Goal: Communication & Community: Answer question/provide support

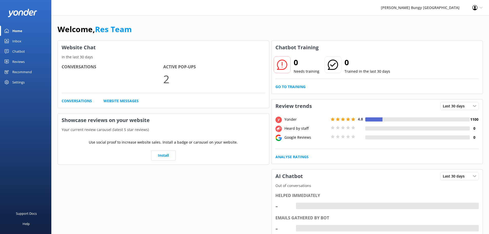
click at [26, 44] on link "Inbox" at bounding box center [25, 41] width 51 height 10
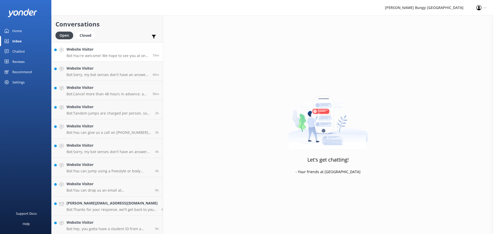
click at [117, 55] on p "Bot: You're welcome! We hope to see you at one of our [PERSON_NAME] locations s…" at bounding box center [108, 55] width 82 height 5
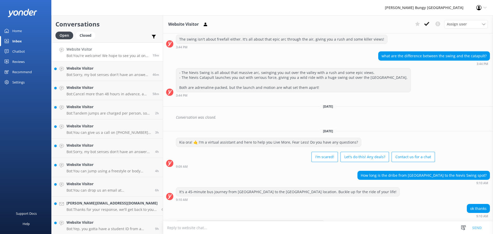
scroll to position [274, 0]
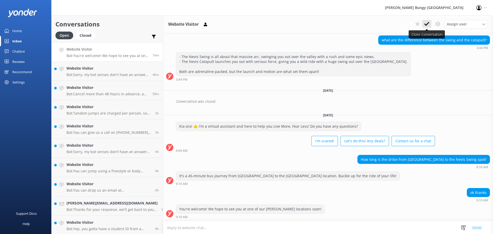
click at [427, 25] on icon at bounding box center [426, 23] width 5 height 5
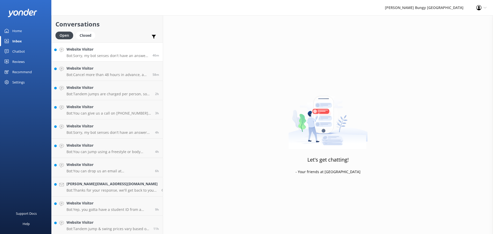
click at [118, 58] on p "Bot: Sorry, my bot senses don't have an answer for that, please try and rephras…" at bounding box center [108, 55] width 82 height 5
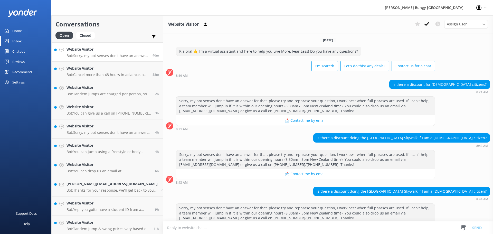
scroll to position [19, 0]
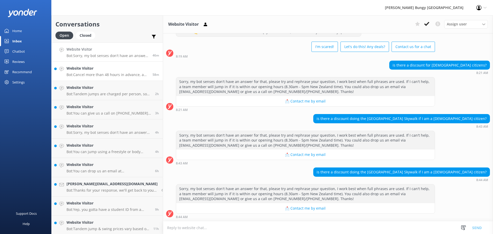
click at [90, 75] on p "Bot: Cancel more than 48 hours in advance, and you'll get a full refund. Less t…" at bounding box center [108, 74] width 82 height 5
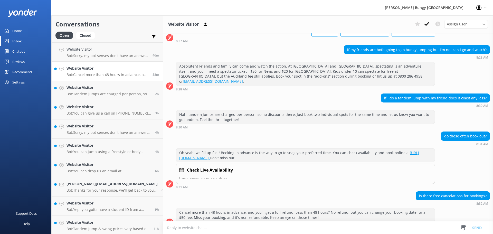
scroll to position [38, 0]
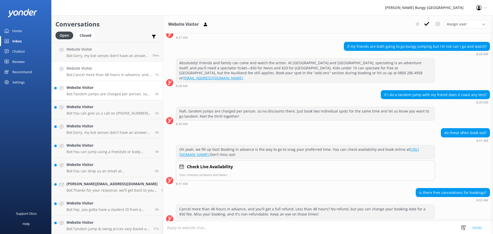
click at [118, 96] on p "Bot: Tandem jumps are charged per person, so no price reduction for jumping tog…" at bounding box center [109, 94] width 85 height 5
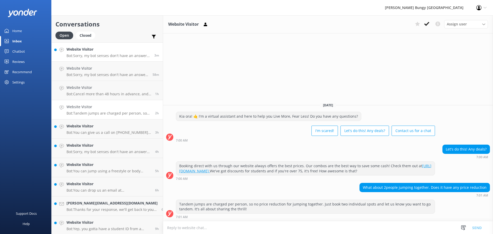
click at [88, 51] on h4 "Website Visitor" at bounding box center [109, 49] width 84 height 6
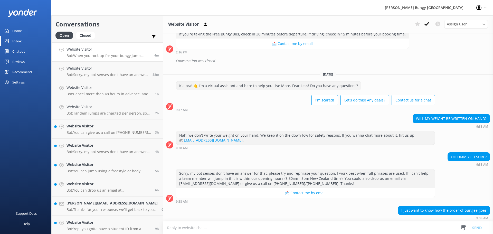
scroll to position [701, 0]
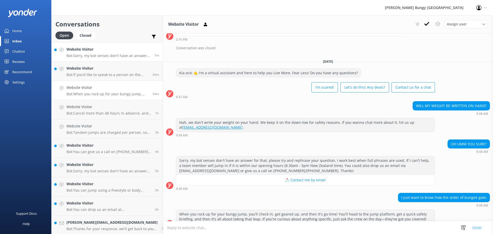
drag, startPoint x: 93, startPoint y: 52, endPoint x: 96, endPoint y: 53, distance: 2.6
click at [93, 52] on div "Website Visitor Bot: Sorry, my bot senses don't have an answer for that, please…" at bounding box center [109, 51] width 84 height 11
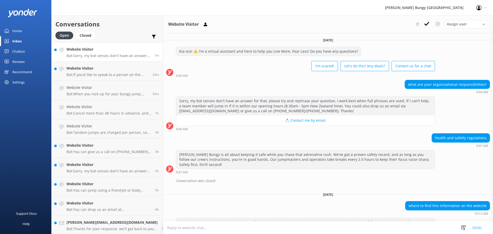
scroll to position [29, 0]
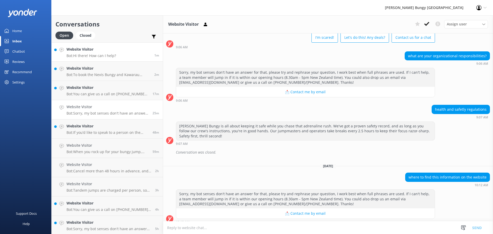
click at [107, 49] on h4 "Website Visitor" at bounding box center [92, 49] width 50 height 6
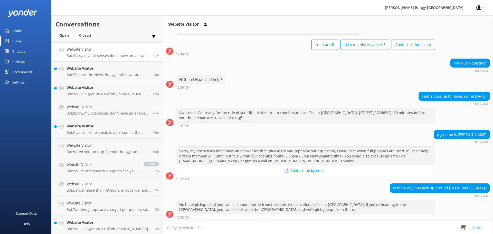
scroll to position [22, 0]
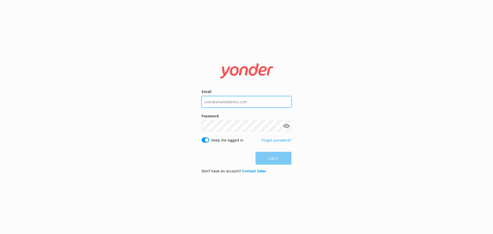
type input "[EMAIL_ADDRESS][DOMAIN_NAME]"
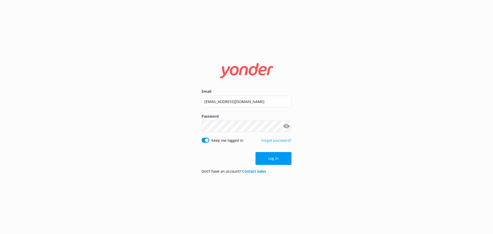
drag, startPoint x: 353, startPoint y: 178, endPoint x: 346, endPoint y: 175, distance: 8.0
click at [353, 178] on div "Email [EMAIL_ADDRESS][DOMAIN_NAME] Password Show password Keep me logged in For…" at bounding box center [246, 117] width 493 height 234
click at [276, 158] on button "Log in" at bounding box center [274, 158] width 36 height 13
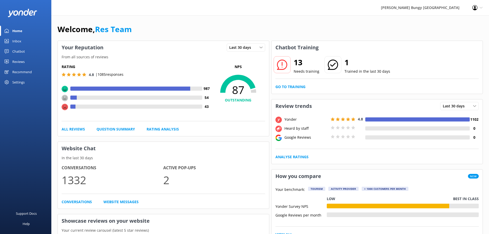
click at [21, 49] on div "Chatbot" at bounding box center [18, 51] width 13 height 10
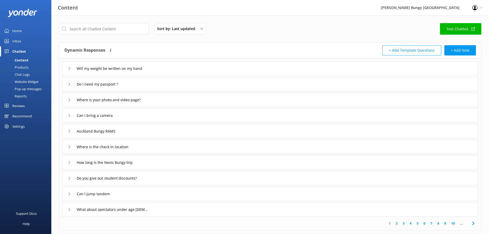
click at [25, 42] on link "Inbox" at bounding box center [25, 41] width 51 height 10
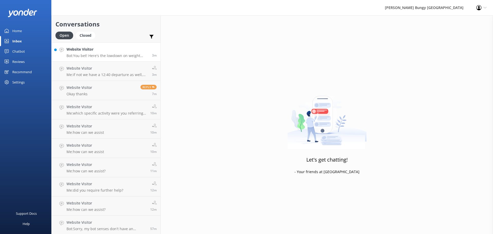
click at [125, 57] on p "Bot: You bet! Here's the lowdown on weight limits: - Kawarau Bridge Bungy: 35kg…" at bounding box center [108, 55] width 82 height 5
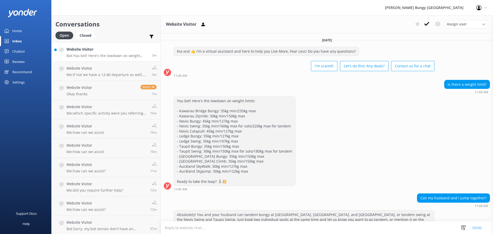
scroll to position [74, 0]
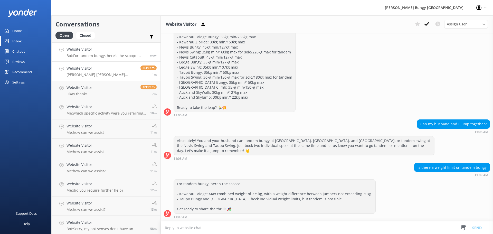
click at [125, 69] on h4 "Website Visitor" at bounding box center [102, 68] width 70 height 6
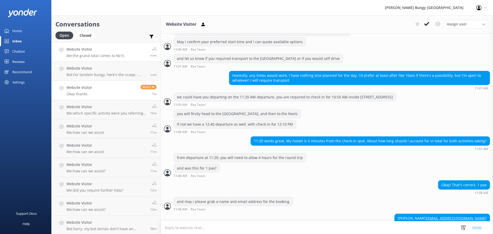
scroll to position [762, 0]
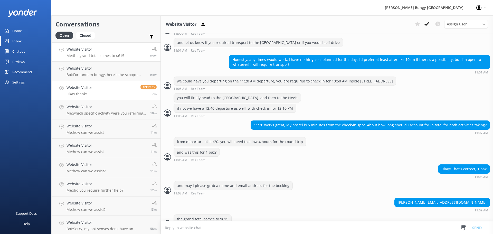
click at [120, 89] on link "Website Visitor Okay thanks Reply 7m" at bounding box center [106, 90] width 109 height 19
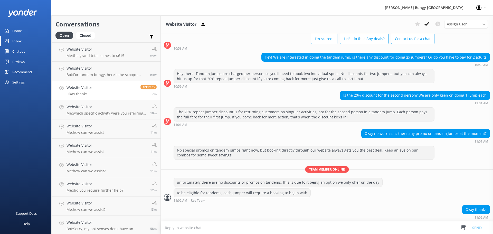
scroll to position [28, 0]
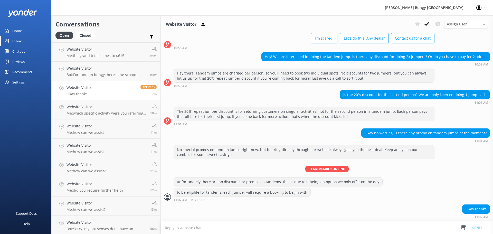
click at [426, 25] on icon at bounding box center [426, 23] width 5 height 5
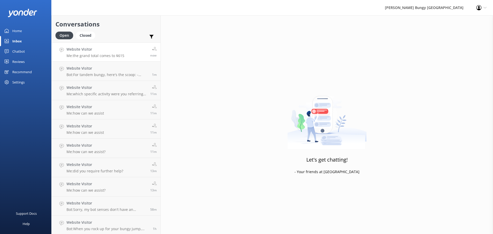
click at [116, 53] on p "Me: the grand total comes to $615" at bounding box center [96, 55] width 58 height 5
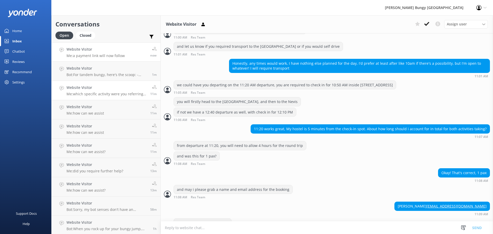
scroll to position [773, 0]
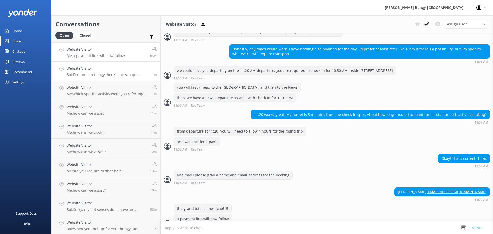
click at [109, 73] on p "Bot: For tandem bungy, here's the scoop: - Kawarau Bridge: Max combined weight …" at bounding box center [108, 74] width 82 height 5
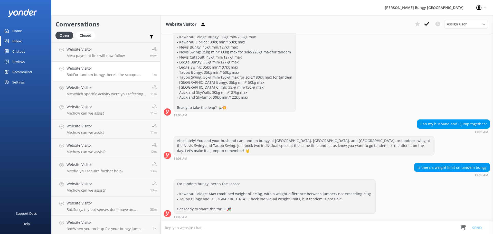
scroll to position [74, 0]
click at [429, 26] on icon at bounding box center [426, 23] width 5 height 5
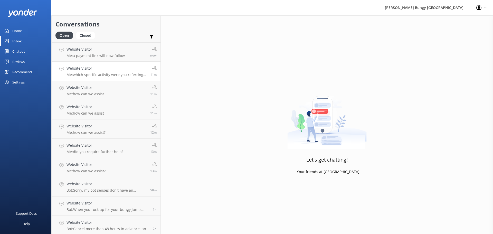
click at [114, 74] on p "Me: which specific activity were you referring to?" at bounding box center [107, 74] width 80 height 5
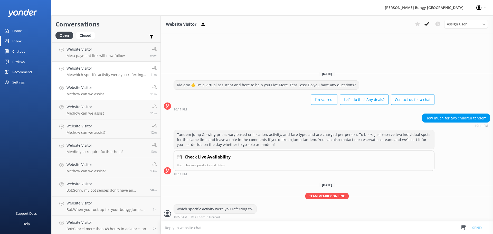
click at [102, 95] on p "Me: how can we assist" at bounding box center [86, 94] width 38 height 5
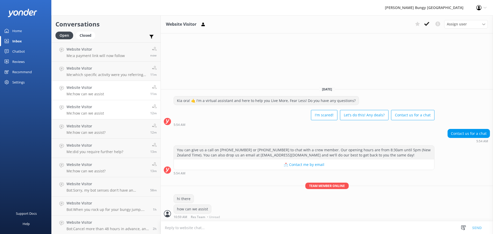
click at [103, 104] on h4 "Website Visitor" at bounding box center [86, 107] width 38 height 6
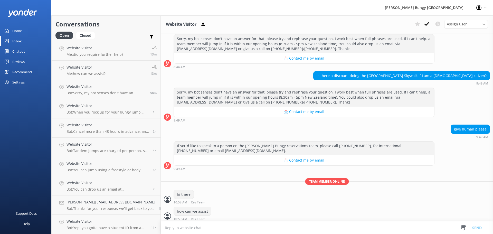
scroll to position [172, 0]
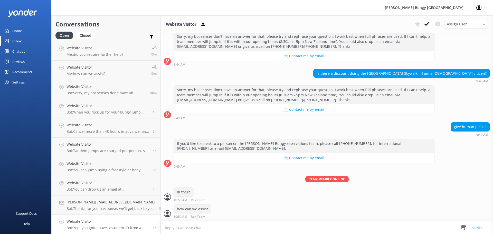
click at [126, 223] on h4 "Website Visitor" at bounding box center [107, 222] width 81 height 6
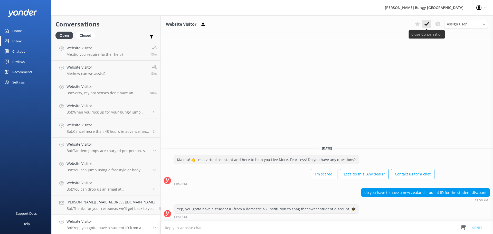
click at [425, 23] on icon at bounding box center [426, 23] width 5 height 5
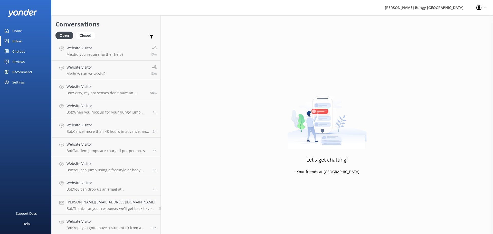
scroll to position [78, 0]
click at [113, 226] on p "Bot: Thanks for your response, we'll get back to you as soon as we can during o…" at bounding box center [111, 228] width 89 height 5
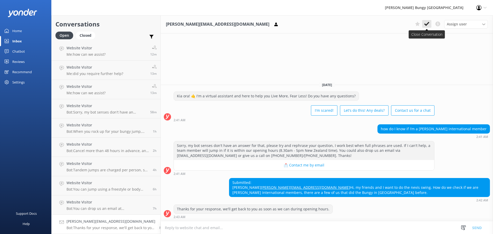
click at [427, 26] on icon at bounding box center [426, 23] width 5 height 5
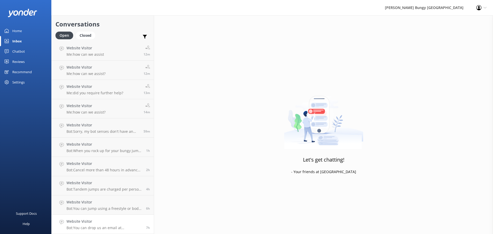
scroll to position [59, 0]
click at [109, 220] on h4 "Website Visitor" at bounding box center [105, 222] width 76 height 6
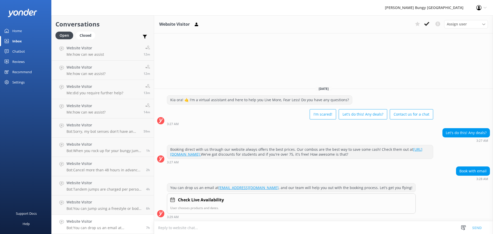
click at [429, 25] on icon at bounding box center [426, 23] width 5 height 5
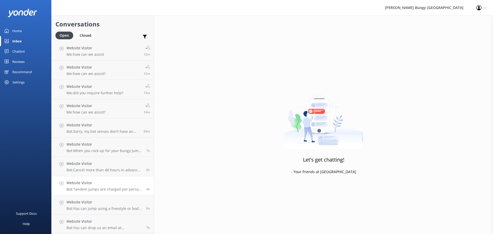
scroll to position [40, 0]
click at [105, 225] on div "Website Visitor Bot: You can jump using a freestyle or body harness at the Ledg…" at bounding box center [105, 224] width 76 height 11
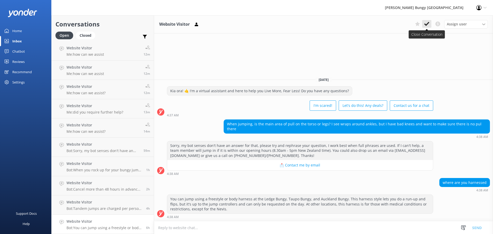
click at [424, 27] on button at bounding box center [426, 24] width 9 height 8
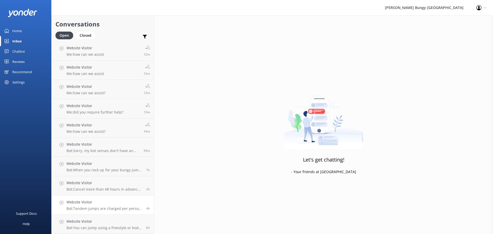
scroll to position [20, 0]
click at [118, 203] on h4 "Website Visitor" at bounding box center [105, 202] width 76 height 6
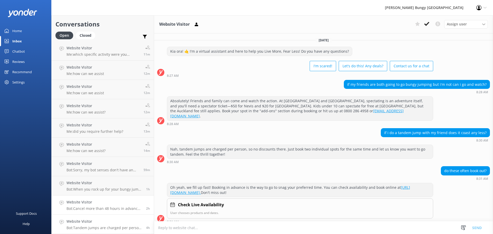
scroll to position [38, 0]
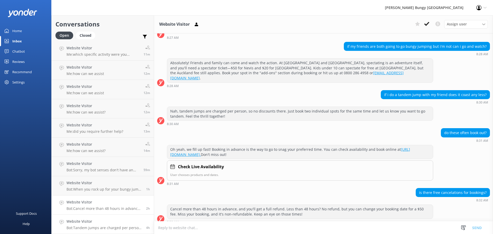
click at [129, 228] on p "Bot: Tandem jumps are charged per person, so no price reduction for jumping tog…" at bounding box center [105, 228] width 76 height 5
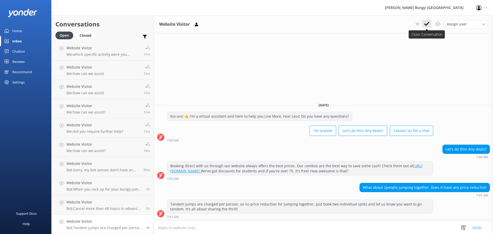
click at [430, 24] on button at bounding box center [426, 24] width 9 height 8
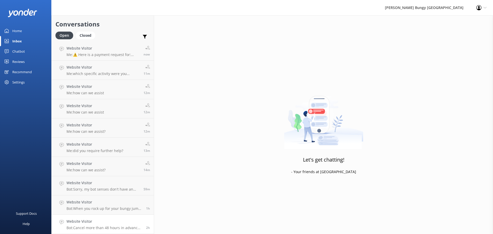
scroll to position [1, 0]
click at [79, 225] on div "Website Visitor Bot: Cancel more than 48 hours in advance, and you'll get a ful…" at bounding box center [105, 224] width 76 height 11
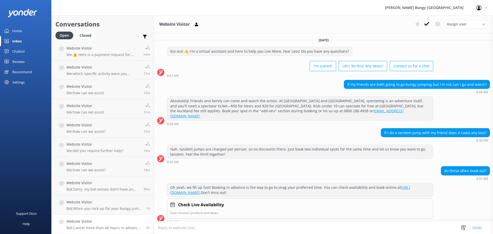
scroll to position [38, 0]
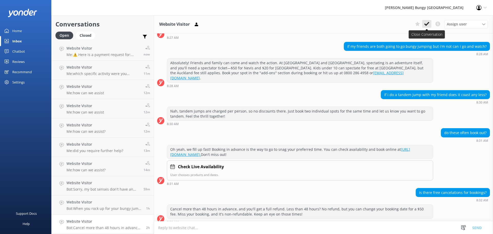
click at [425, 24] on use at bounding box center [426, 24] width 5 height 4
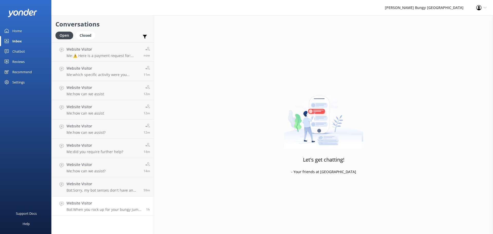
drag, startPoint x: 113, startPoint y: 208, endPoint x: 110, endPoint y: 206, distance: 2.9
click at [113, 208] on p "Bot: When you rock up for your bungy jump, you'll check in, get geared up, and …" at bounding box center [105, 209] width 76 height 5
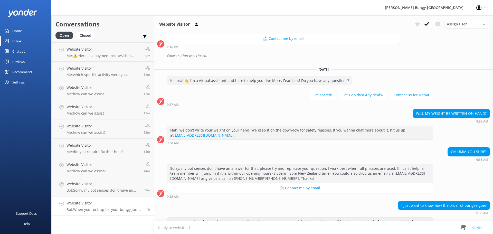
scroll to position [701, 0]
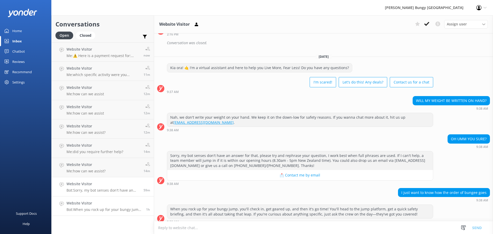
click at [110, 191] on p "Bot: Sorry, my bot senses don't have an answer for that, please try and rephras…" at bounding box center [103, 190] width 73 height 5
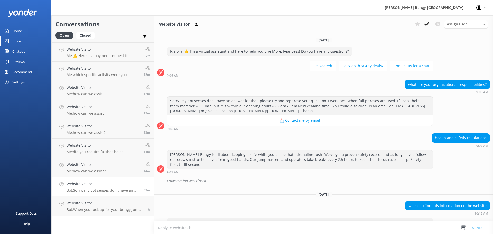
scroll to position [29, 0]
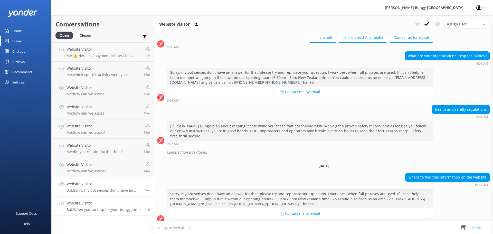
click at [115, 209] on p "Bot: When you rock up for your bungy jump, you'll check in, get geared up, and …" at bounding box center [105, 209] width 76 height 5
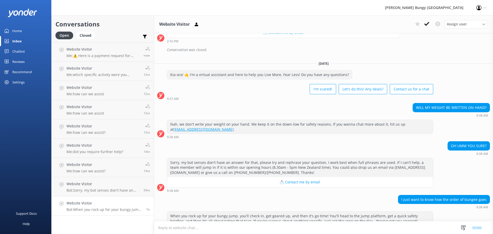
scroll to position [701, 0]
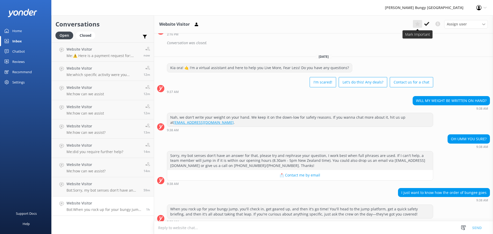
click at [419, 25] on icon at bounding box center [417, 23] width 5 height 5
click at [98, 187] on div "Website Visitor Bot: Sorry, my bot senses don't have an answer for that, please…" at bounding box center [103, 186] width 73 height 11
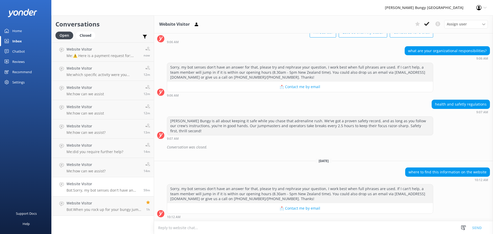
scroll to position [29, 0]
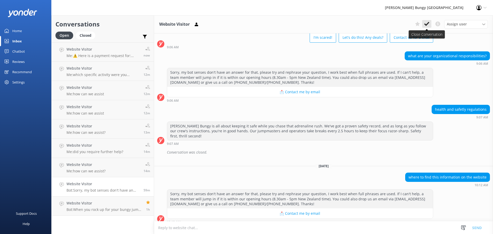
click at [425, 25] on icon at bounding box center [426, 23] width 5 height 5
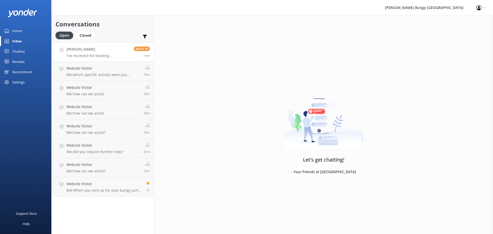
click at [127, 52] on h4 "[PERSON_NAME]" at bounding box center [98, 49] width 63 height 6
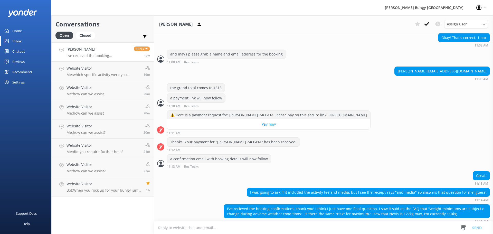
scroll to position [893, 0]
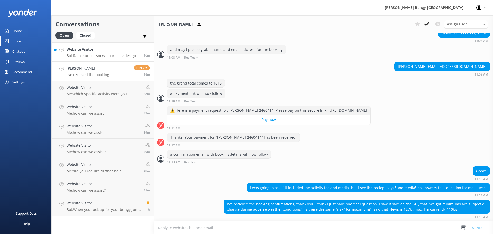
click at [123, 45] on link "Website Visitor Bot: Rain, sun, or snow—our activities go ahead in most weather…" at bounding box center [103, 51] width 102 height 19
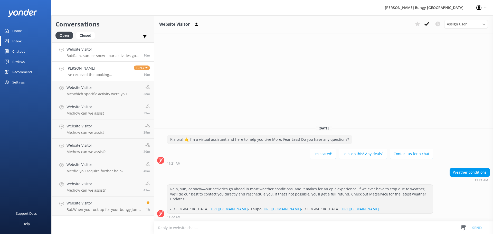
click at [101, 68] on h4 "[PERSON_NAME]" at bounding box center [98, 68] width 63 height 6
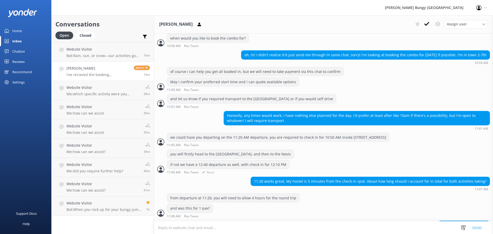
scroll to position [688, 0]
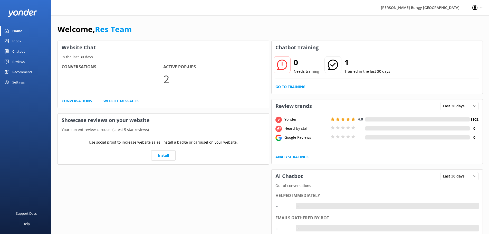
click at [26, 36] on link "Inbox" at bounding box center [25, 41] width 51 height 10
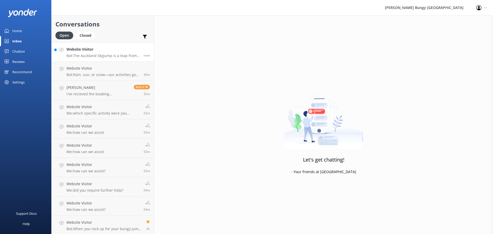
click at [132, 52] on h4 "Website Visitor" at bounding box center [103, 49] width 73 height 6
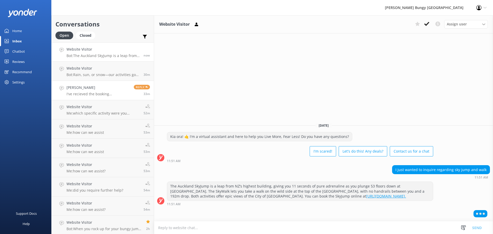
click at [107, 90] on h4 "[PERSON_NAME]" at bounding box center [98, 88] width 63 height 6
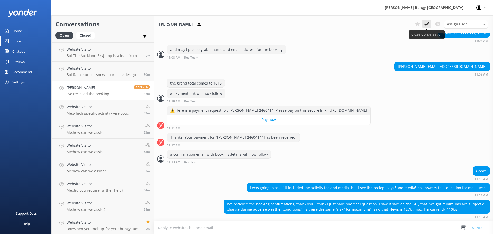
scroll to position [893, 0]
click at [427, 25] on use at bounding box center [426, 24] width 5 height 4
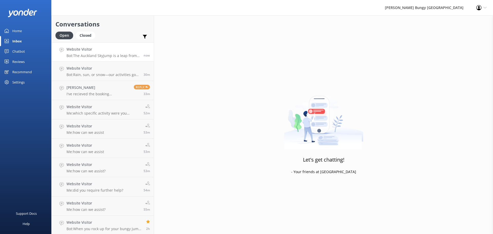
click at [108, 56] on p "Bot: The Auckland SkyJump is a leap from NZ’s highest building, giving you 11 s…" at bounding box center [103, 55] width 73 height 5
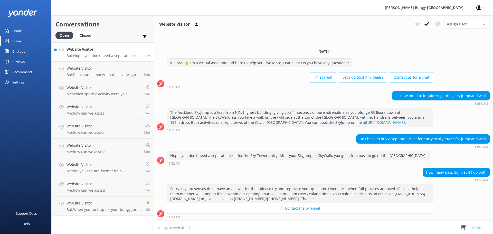
click at [401, 230] on textarea at bounding box center [323, 227] width 339 height 13
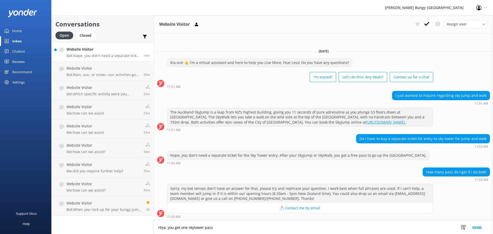
click at [192, 226] on textarea "Hiya, you get one skytower pass" at bounding box center [323, 227] width 339 height 13
click at [190, 228] on textarea "Hiya, you get one skytower pass" at bounding box center [323, 227] width 339 height 13
click at [194, 227] on textarea "Hiya, you get one Skytower pass" at bounding box center [323, 227] width 339 height 13
click at [271, 226] on textarea "Hiya, you get one Sky Tower pass" at bounding box center [323, 227] width 339 height 13
type textarea "Hiya, you get one Sky Tower pass per person for those taking part in an activit…"
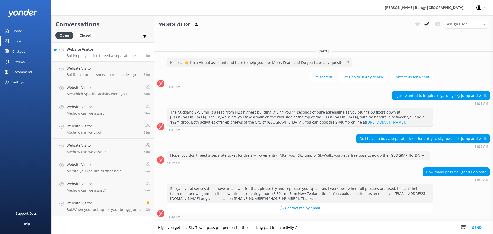
click at [477, 228] on button "Send" at bounding box center [476, 227] width 19 height 13
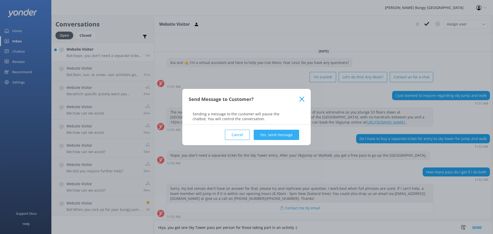
click at [271, 138] on button "Yes, send message" at bounding box center [276, 135] width 45 height 10
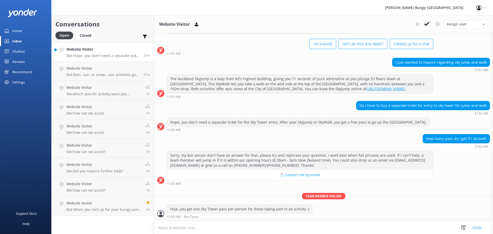
scroll to position [39, 0]
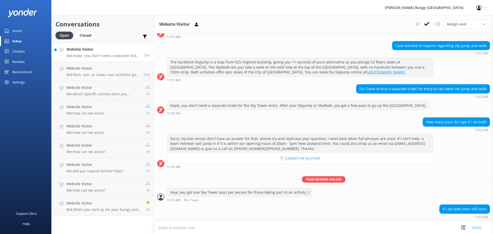
click at [113, 54] on p "Bot: Nope, you don't need a separate ticket for the Sky Tower entry. After your…" at bounding box center [103, 55] width 73 height 5
click at [379, 226] on textarea at bounding box center [323, 227] width 339 height 13
type textarea "That's correct!"
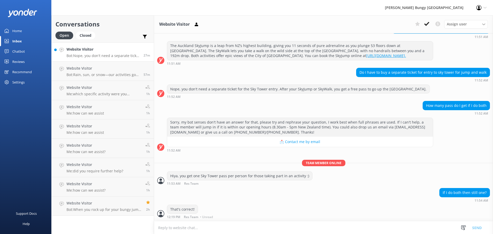
click at [89, 53] on div "Website Visitor Bot: Nope, you don't need a separate ticket for the Sky Tower e…" at bounding box center [103, 51] width 73 height 11
click at [99, 68] on h4 "Website Visitor" at bounding box center [103, 68] width 73 height 6
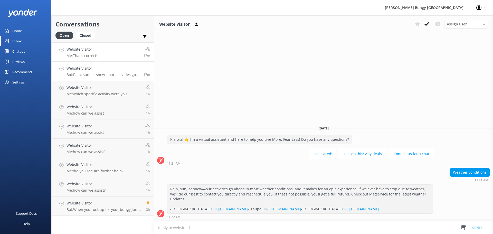
click at [104, 44] on link "Website Visitor Me: That's correct! 27m" at bounding box center [103, 51] width 102 height 19
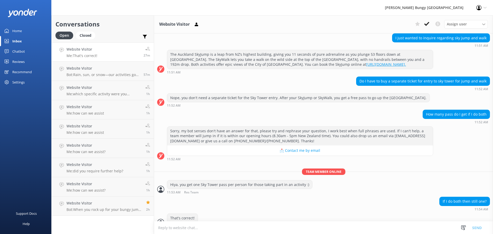
scroll to position [55, 0]
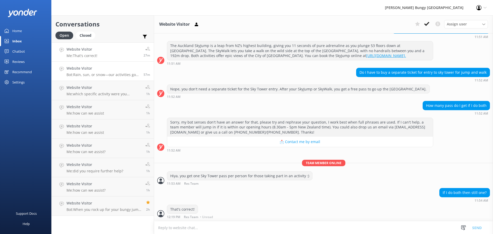
click at [105, 72] on div "Website Visitor Bot: Rain, sun, or snow—our activities go ahead in most weather…" at bounding box center [103, 70] width 73 height 11
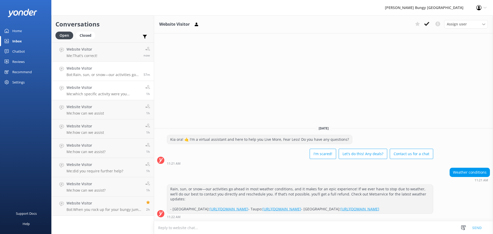
click at [98, 88] on h4 "Website Visitor" at bounding box center [104, 88] width 75 height 6
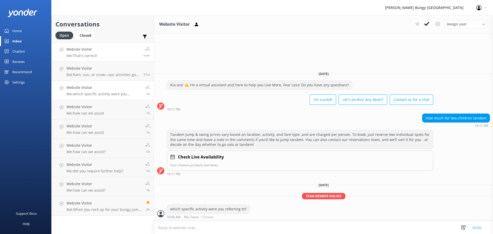
click at [81, 56] on p "Me: That's correct!" at bounding box center [82, 55] width 31 height 5
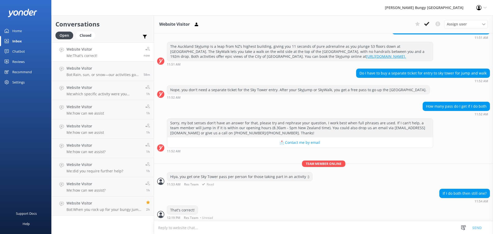
scroll to position [55, 0]
